Goal: Find specific page/section: Find specific page/section

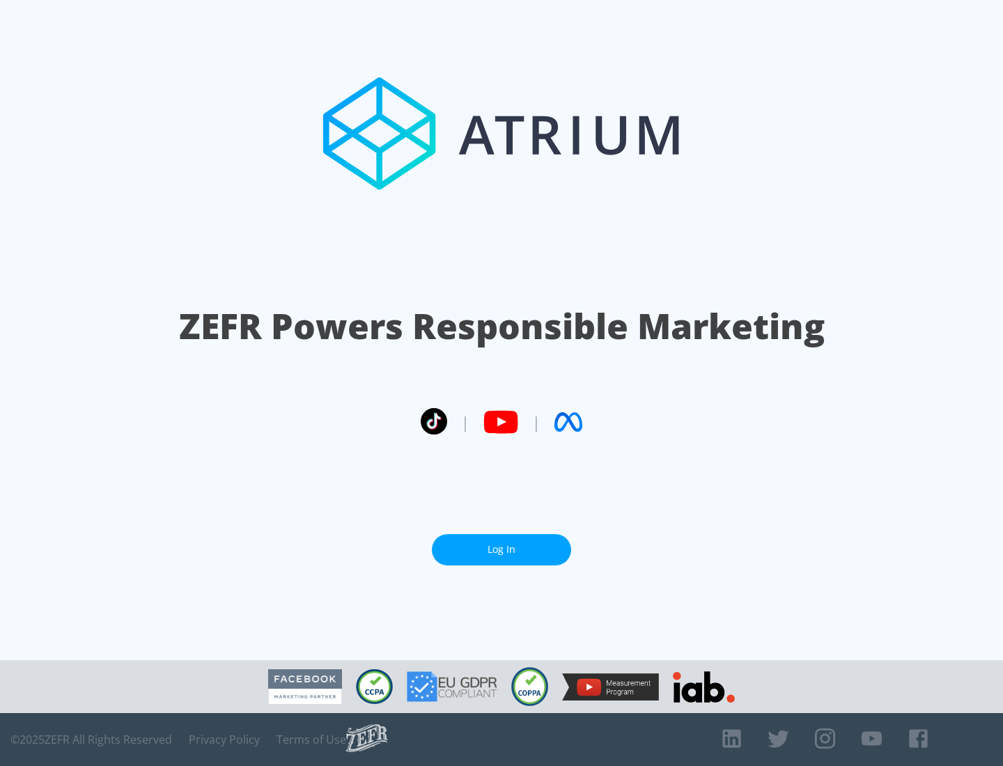
click at [501, 544] on link "Log In" at bounding box center [501, 549] width 139 height 31
